Goal: Transaction & Acquisition: Purchase product/service

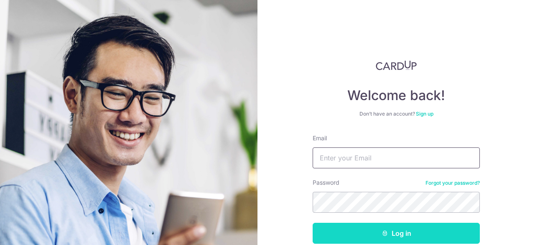
type input "andre_kds1@hotmail.com"
click at [391, 233] on button "Log in" at bounding box center [396, 232] width 167 height 21
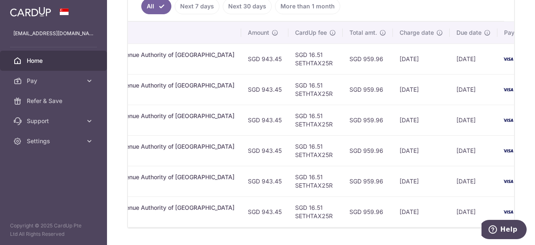
scroll to position [0, 243]
click at [86, 82] on icon at bounding box center [89, 81] width 8 height 8
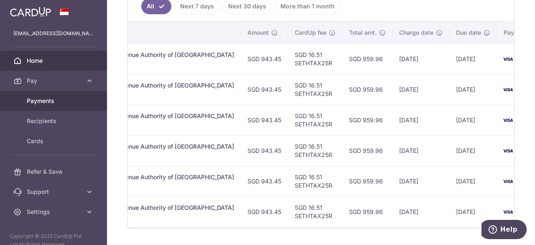
click at [77, 109] on link "Payments" at bounding box center [53, 101] width 107 height 20
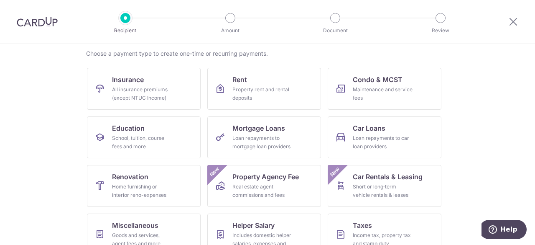
scroll to position [62, 0]
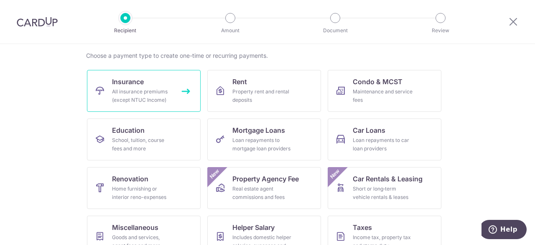
click at [148, 103] on div "All insurance premiums (except NTUC Income)" at bounding box center [142, 95] width 60 height 17
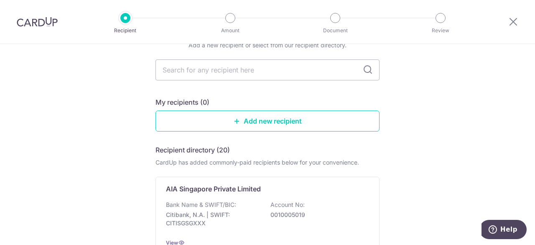
scroll to position [42, 0]
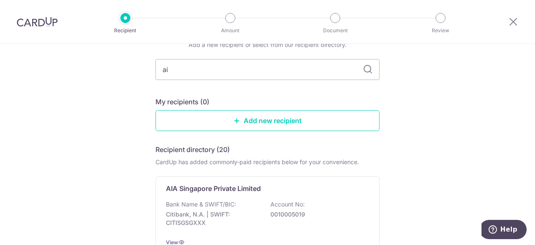
type input "aia"
click at [363, 72] on icon at bounding box center [368, 69] width 10 height 10
click at [366, 72] on icon at bounding box center [368, 69] width 10 height 10
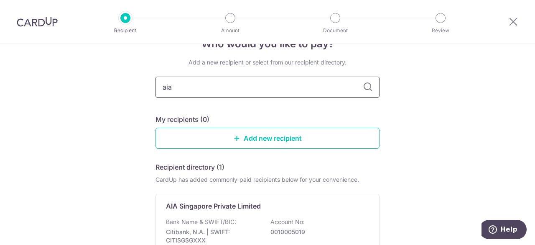
click at [317, 88] on input "aia" at bounding box center [268, 87] width 224 height 21
type input "a"
click at [364, 89] on icon at bounding box center [368, 87] width 10 height 10
click at [321, 90] on input "text" at bounding box center [268, 87] width 224 height 21
type input "a"
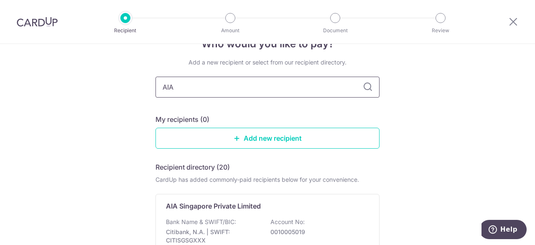
type input "AIA"
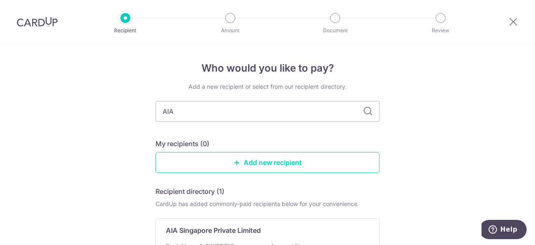
scroll to position [122, 0]
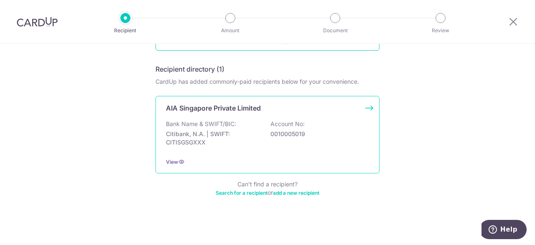
click at [258, 134] on div "Bank Name & SWIFT/BIC: Citibank, N.A. | SWIFT: CITISGSGXXX Account No: 00100050…" at bounding box center [267, 135] width 203 height 31
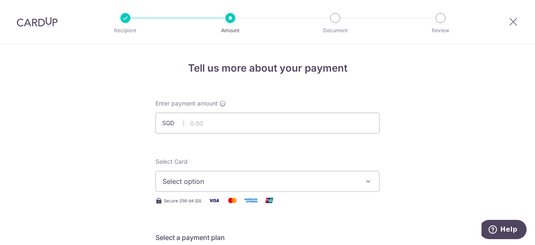
scroll to position [68, 0]
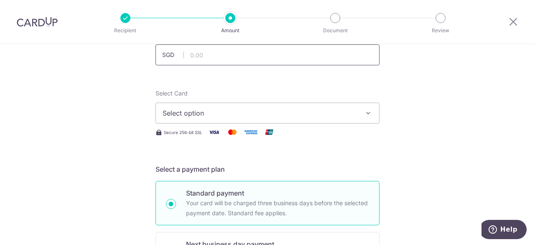
click at [217, 52] on input "text" at bounding box center [268, 54] width 224 height 21
click at [299, 90] on div "Select Card Select option Add credit card Your Cards **** 9272" at bounding box center [268, 106] width 224 height 34
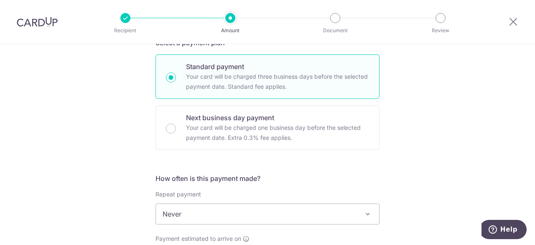
scroll to position [195, 0]
click at [278, 205] on span "Never" at bounding box center [267, 213] width 223 height 20
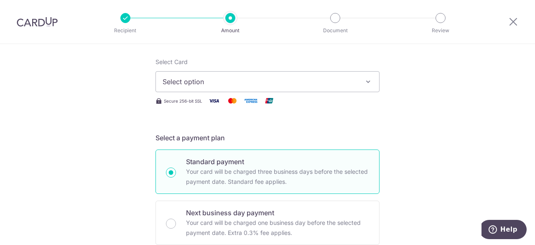
scroll to position [100, 0]
click at [236, 74] on button "Select option" at bounding box center [268, 81] width 224 height 21
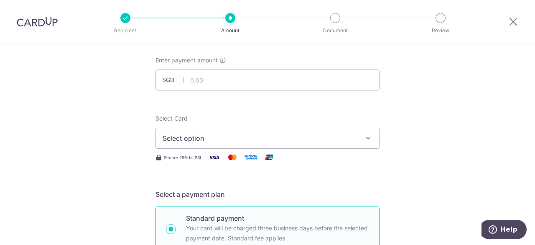
scroll to position [43, 0]
click at [175, 136] on span "Select option" at bounding box center [260, 138] width 195 height 10
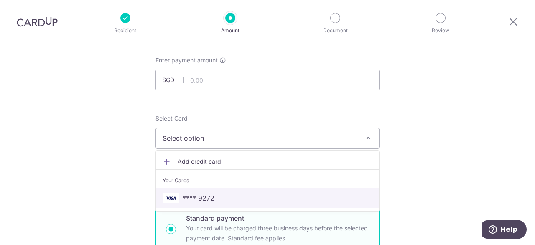
click at [187, 197] on span "**** 9272" at bounding box center [199, 198] width 32 height 10
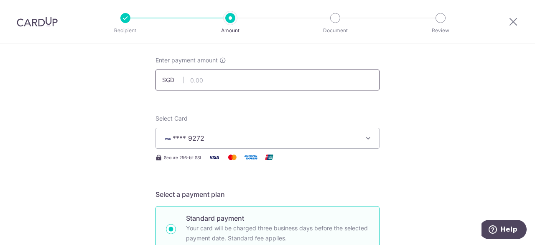
click at [219, 76] on input "text" at bounding box center [268, 79] width 224 height 21
type input "238.36"
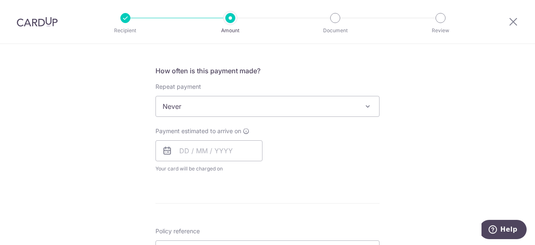
scroll to position [302, 0]
click at [185, 153] on input "text" at bounding box center [209, 150] width 107 height 21
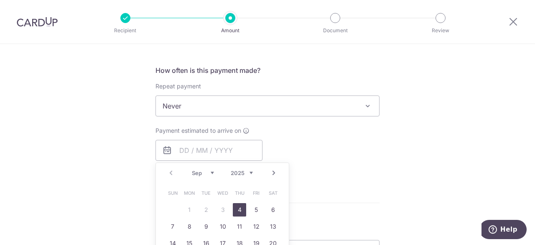
click at [240, 212] on link "4" at bounding box center [239, 209] width 13 height 13
type input "[DATE]"
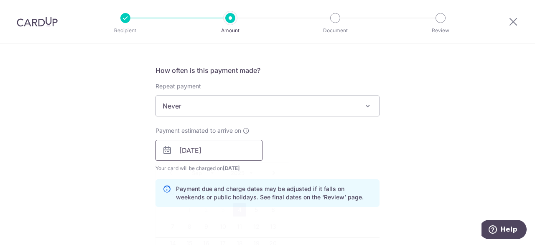
click at [207, 158] on input "[DATE]" at bounding box center [209, 150] width 107 height 21
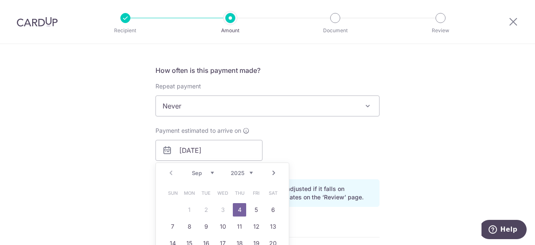
click at [105, 175] on div "Tell us more about your payment Enter payment amount SGD 238.36 238.36 Select C…" at bounding box center [267, 137] width 535 height 791
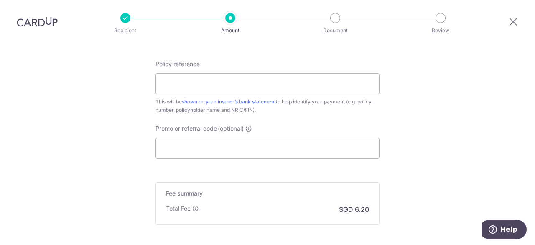
scroll to position [519, 0]
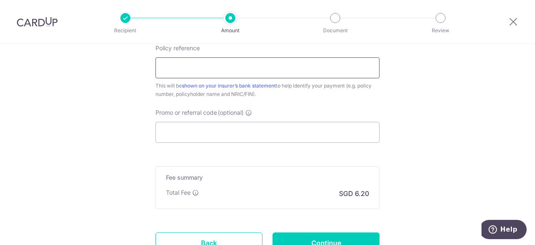
click at [214, 69] on input "Policy reference" at bounding box center [268, 67] width 224 height 21
type input "E220483672"
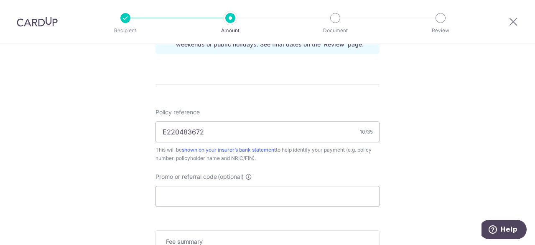
scroll to position [588, 0]
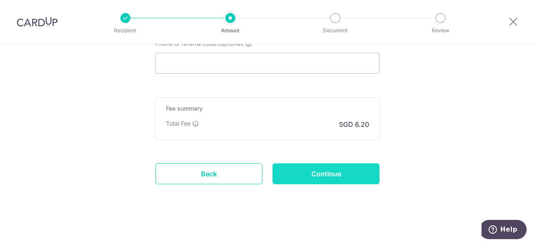
click at [327, 173] on input "Continue" at bounding box center [326, 173] width 107 height 21
type input "Create Schedule"
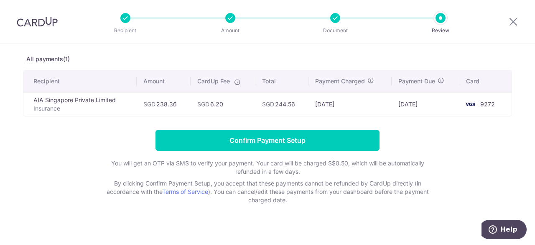
scroll to position [38, 0]
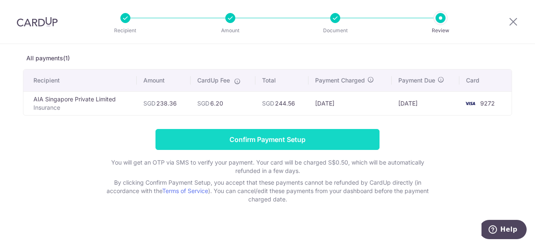
click at [287, 135] on input "Confirm Payment Setup" at bounding box center [268, 139] width 224 height 21
